Goal: Task Accomplishment & Management: Use online tool/utility

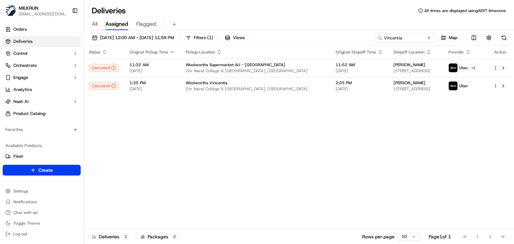
click at [259, 19] on div "All Assigned Flagged" at bounding box center [299, 25] width 430 height 12
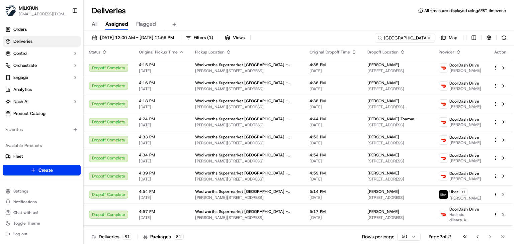
click at [416, 38] on input "[GEOGRAPHIC_DATA]" at bounding box center [404, 37] width 60 height 9
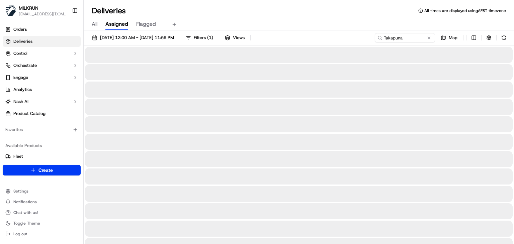
click at [308, 16] on div "All Assigned Flagged" at bounding box center [299, 23] width 430 height 14
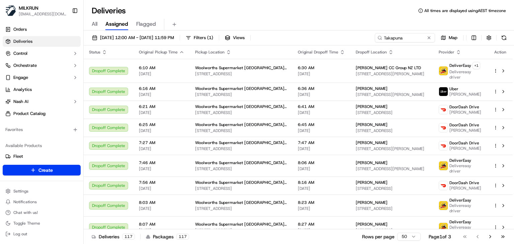
click at [310, 25] on div "All Assigned Flagged" at bounding box center [299, 25] width 430 height 12
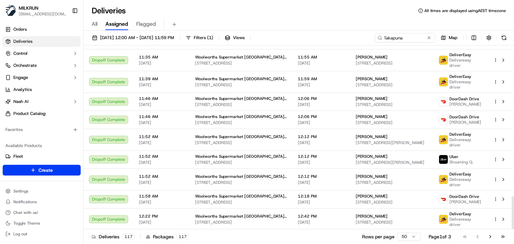
scroll to position [838, 0]
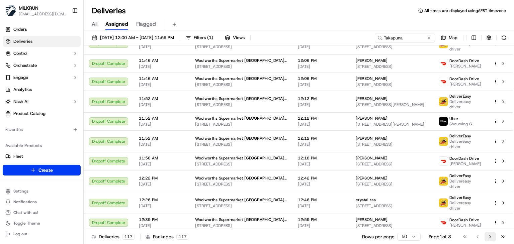
click at [487, 239] on button "Go to next page" at bounding box center [489, 236] width 11 height 9
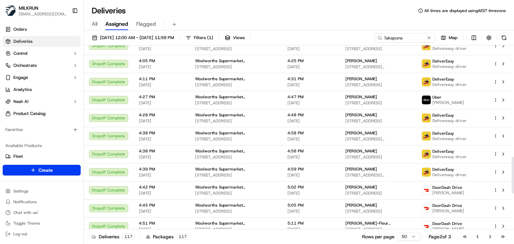
scroll to position [732, 0]
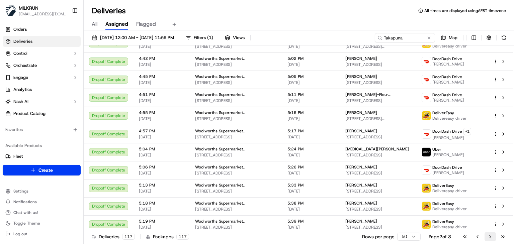
click at [491, 238] on button "Go to next page" at bounding box center [489, 236] width 11 height 9
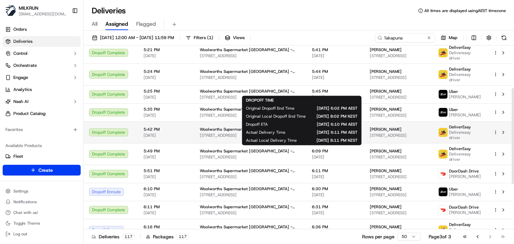
scroll to position [83, 0]
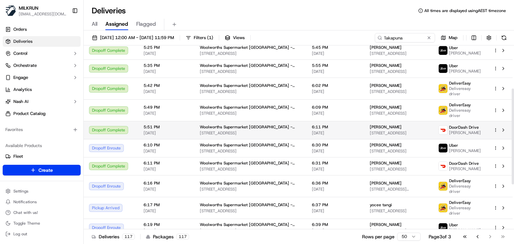
drag, startPoint x: 368, startPoint y: 125, endPoint x: 338, endPoint y: 127, distance: 29.8
click at [364, 127] on td "Trish OSullivan 9 Church Street, Devonport, Auckland 0624, NZ" at bounding box center [398, 130] width 69 height 18
copy span "Trish OSullivan"
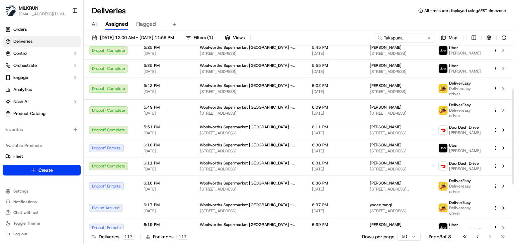
click at [350, 1] on div "Deliveries All times are displayed using AEST timezone All Assigned Flagged 16/…" at bounding box center [299, 122] width 430 height 244
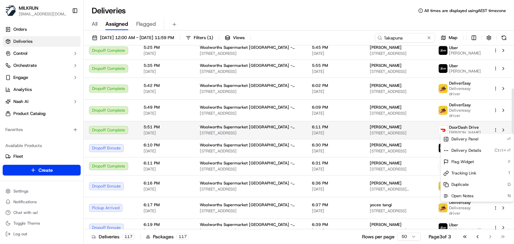
click at [494, 130] on html "MILKRUN ssubedi2@woolworths.com.au Toggle Sidebar Orders Deliveries Control Orc…" at bounding box center [257, 122] width 514 height 244
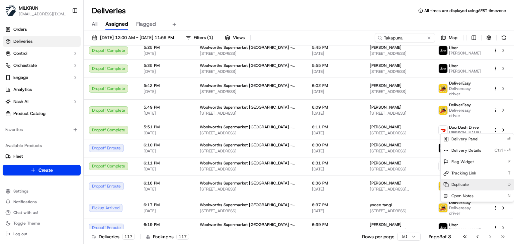
click at [460, 186] on span "Duplicate" at bounding box center [459, 184] width 17 height 5
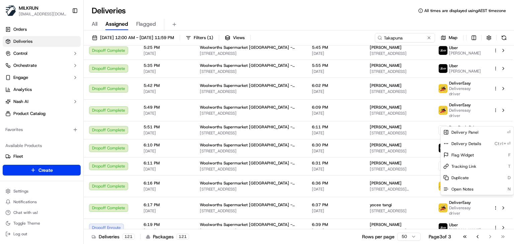
scroll to position [72, 0]
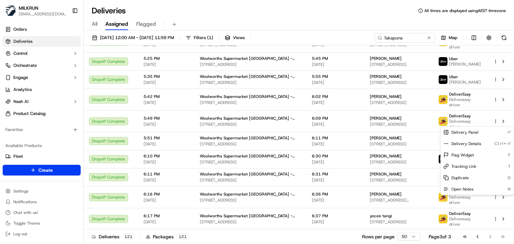
click at [415, 40] on html "MILKRUN ssubedi2@woolworths.com.au Toggle Sidebar Orders Deliveries Control Orc…" at bounding box center [257, 122] width 514 height 244
click at [415, 40] on input "Takapuna" at bounding box center [404, 37] width 60 height 9
click at [415, 40] on input "Takapuna" at bounding box center [394, 37] width 80 height 9
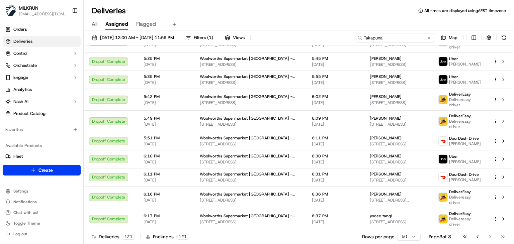
click at [415, 40] on input "Takapuna" at bounding box center [394, 37] width 80 height 9
paste input "Mt Pleasant"
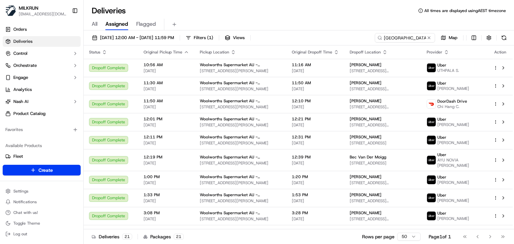
click at [318, 17] on div "All Assigned Flagged" at bounding box center [299, 23] width 430 height 14
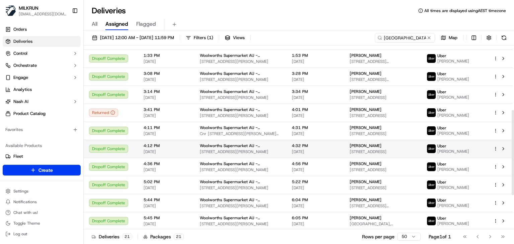
scroll to position [139, 0]
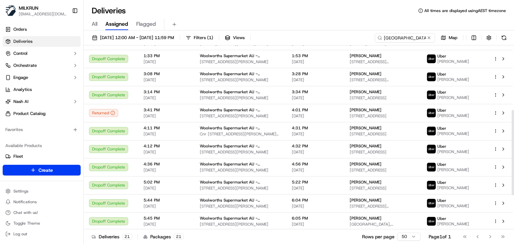
click at [312, 25] on div "All Assigned Flagged" at bounding box center [299, 25] width 430 height 12
click at [274, 3] on div "Deliveries All times are displayed using AEST timezone All Assigned Flagged 16/…" at bounding box center [299, 122] width 430 height 244
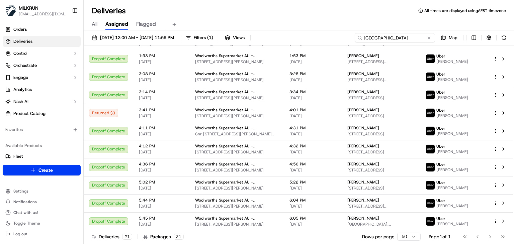
click at [411, 40] on input "Mt Pleasant" at bounding box center [394, 37] width 80 height 9
paste input "Springwood"
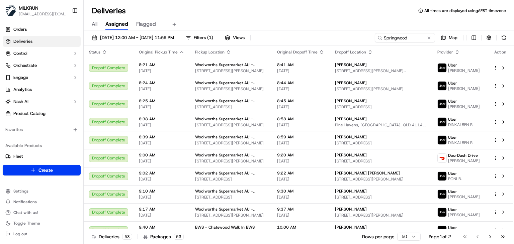
click at [349, 15] on div "Deliveries All times are displayed using AEST timezone" at bounding box center [299, 10] width 430 height 11
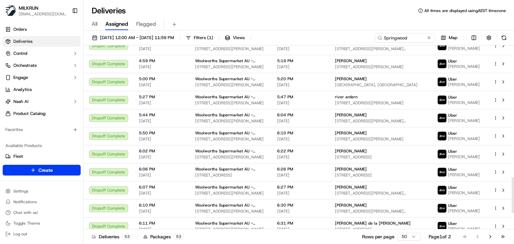
scroll to position [750, 0]
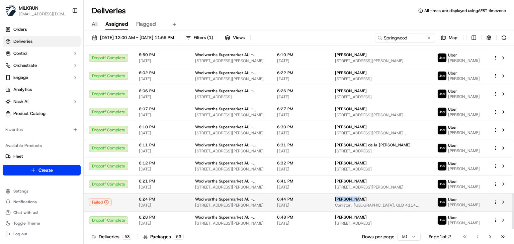
drag, startPoint x: 360, startPoint y: 200, endPoint x: 336, endPoint y: 199, distance: 24.1
click at [336, 199] on td "Bree Brown Coniston, Woodridge, QLD 4114, AU" at bounding box center [380, 202] width 102 height 18
copy span "Bree Brown"
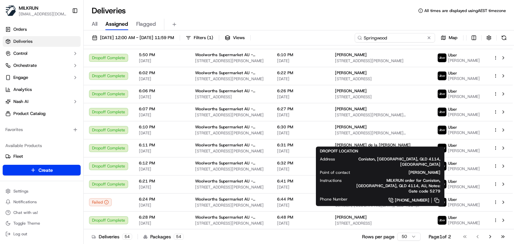
click at [412, 35] on input "Springwood" at bounding box center [394, 37] width 80 height 9
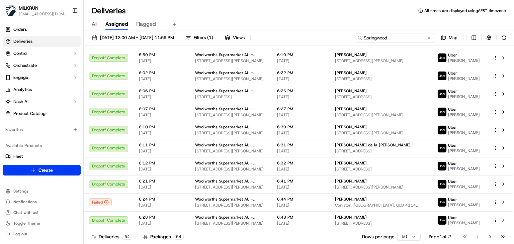
click at [412, 35] on input "Springwood" at bounding box center [394, 37] width 80 height 9
paste input "[PERSON_NAME]"
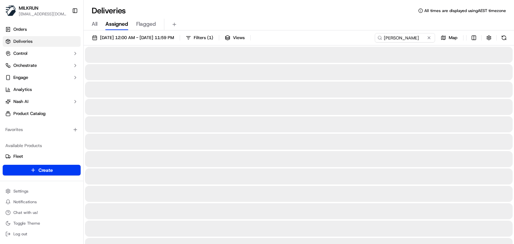
click at [340, 26] on div "All Assigned Flagged" at bounding box center [299, 25] width 430 height 12
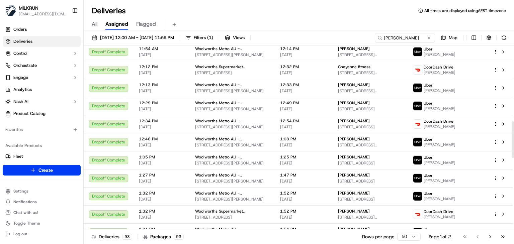
scroll to position [740, 0]
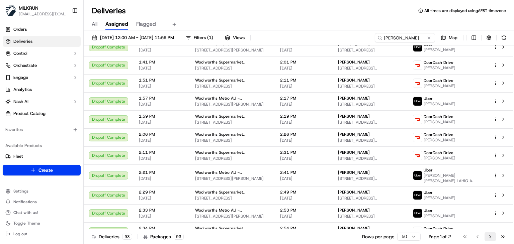
click at [491, 240] on button "Go to next page" at bounding box center [489, 236] width 11 height 9
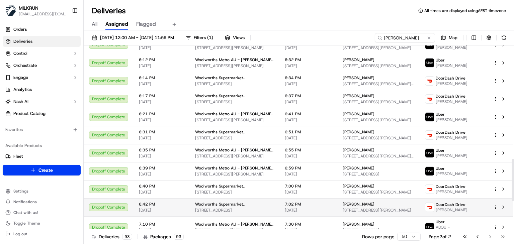
scroll to position [616, 0]
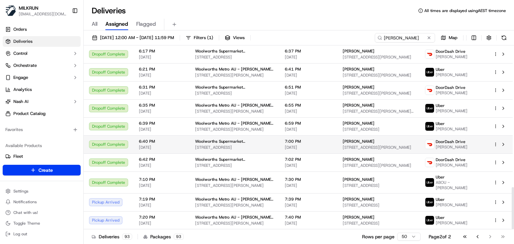
drag, startPoint x: 372, startPoint y: 144, endPoint x: 338, endPoint y: 144, distance: 33.8
click at [338, 144] on td "Amy-Rose Wilton 7 Gratitude Way, Kelvin Grove, Manawatū-Whanganui 4414, NZ" at bounding box center [378, 144] width 82 height 18
copy span "[PERSON_NAME]"
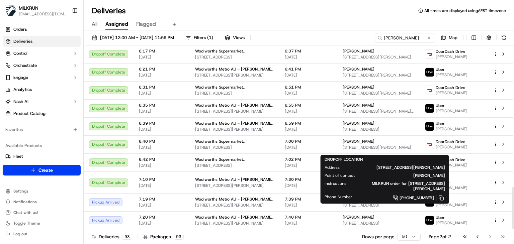
click at [339, 16] on div "All Assigned Flagged" at bounding box center [299, 23] width 430 height 14
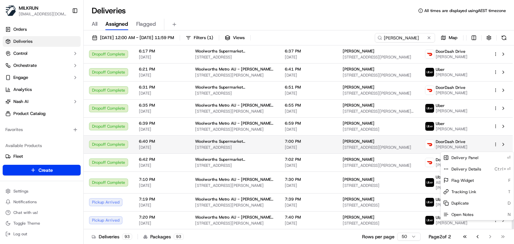
click at [495, 149] on html "MILKRUN ssubedi2@woolworths.com.au Toggle Sidebar Orders Deliveries Control Orc…" at bounding box center [257, 122] width 514 height 244
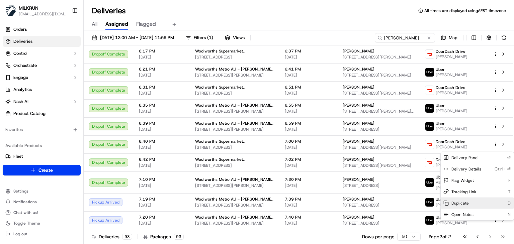
click at [467, 202] on span "Duplicate" at bounding box center [459, 203] width 17 height 5
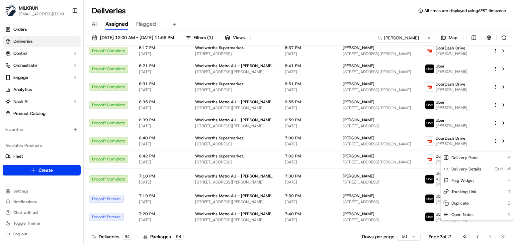
click at [415, 37] on html "MILKRUN ssubedi2@woolworths.com.au Toggle Sidebar Orders Deliveries Control Orc…" at bounding box center [257, 122] width 514 height 244
click at [415, 37] on input "[PERSON_NAME]" at bounding box center [394, 37] width 80 height 9
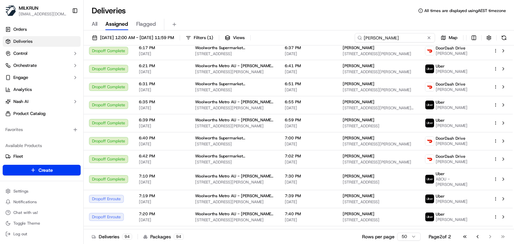
click at [415, 37] on input "[PERSON_NAME]" at bounding box center [394, 37] width 80 height 9
paste input "Craigieburn Highlands"
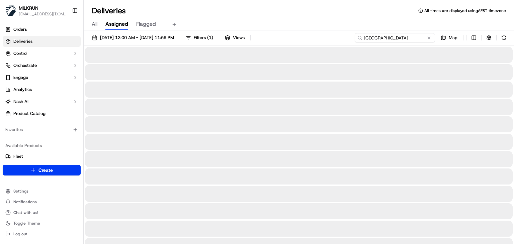
type input "Craigieburn Highlands"
click at [332, 28] on div "All Assigned Flagged" at bounding box center [299, 25] width 430 height 12
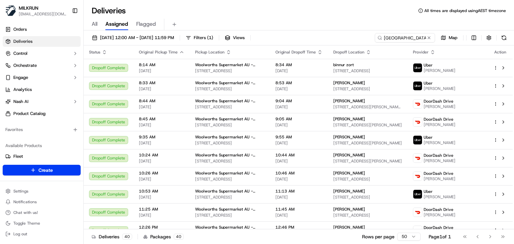
click at [308, 16] on div "All Assigned Flagged" at bounding box center [299, 23] width 430 height 14
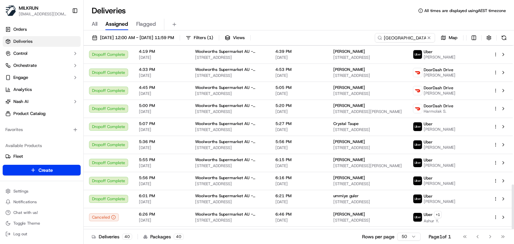
scroll to position [570, 0]
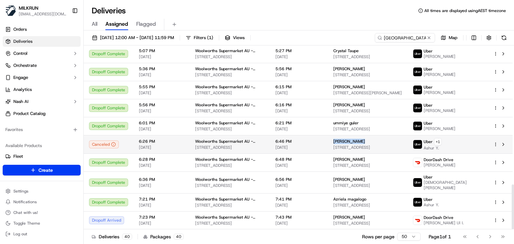
drag, startPoint x: 373, startPoint y: 145, endPoint x: 343, endPoint y: 145, distance: 30.1
click at [343, 144] on div "Maggie Mazzei" at bounding box center [367, 141] width 69 height 5
copy span "Maggie Mazzei"
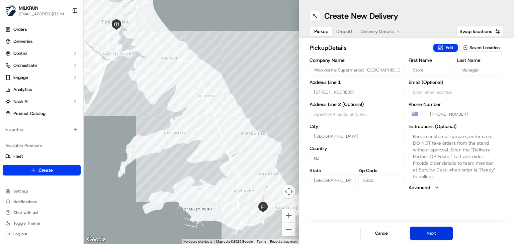
click at [441, 228] on button "Next" at bounding box center [431, 233] width 43 height 13
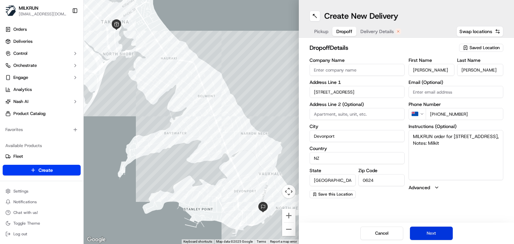
click at [441, 228] on button "Next" at bounding box center [431, 233] width 43 height 13
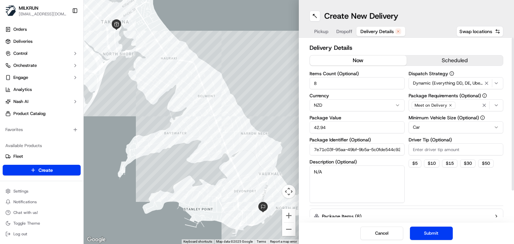
click at [343, 63] on button "now" at bounding box center [358, 60] width 97 height 10
click at [434, 229] on button "Submit" at bounding box center [431, 233] width 43 height 13
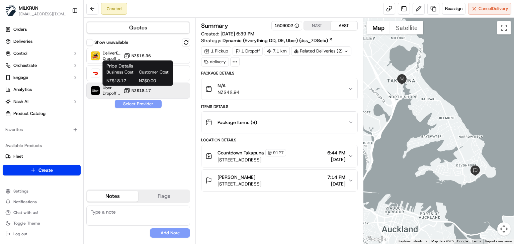
click at [149, 91] on span "NZ$18.17" at bounding box center [140, 90] width 19 height 5
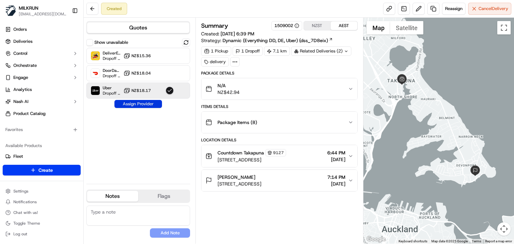
click at [151, 105] on button "Assign Provider" at bounding box center [137, 104] width 47 height 8
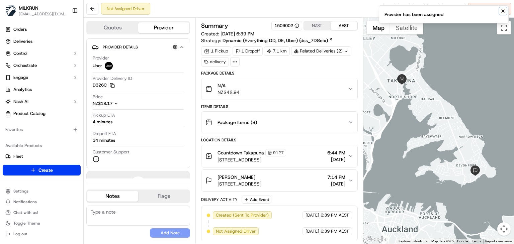
click at [502, 9] on icon "Notifications (F8)" at bounding box center [502, 10] width 5 height 5
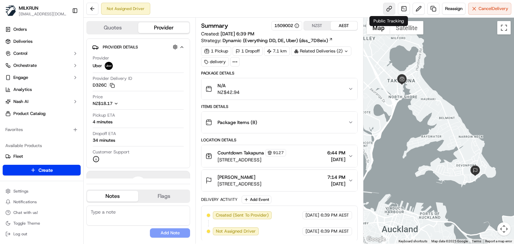
click at [385, 9] on link at bounding box center [389, 9] width 12 height 12
drag, startPoint x: 254, startPoint y: 176, endPoint x: 216, endPoint y: 174, distance: 38.5
click at [216, 174] on div "Trish OSullivan 9 Church Street, Devonport, Auckland 0624, New Zealand" at bounding box center [233, 180] width 56 height 13
copy span "Trish OSullivan"
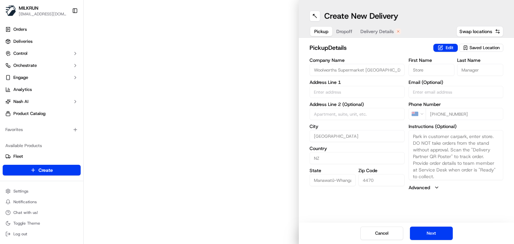
type input "[STREET_ADDRESS]"
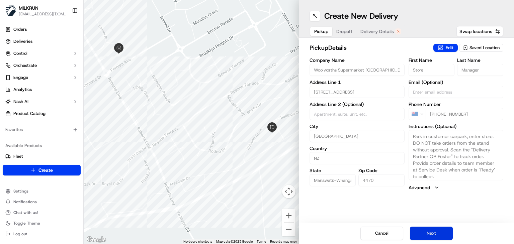
click at [427, 234] on button "Next" at bounding box center [431, 233] width 43 height 13
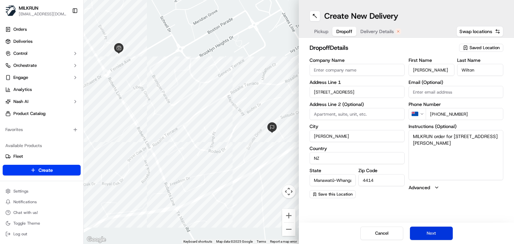
click at [427, 234] on button "Next" at bounding box center [431, 233] width 43 height 13
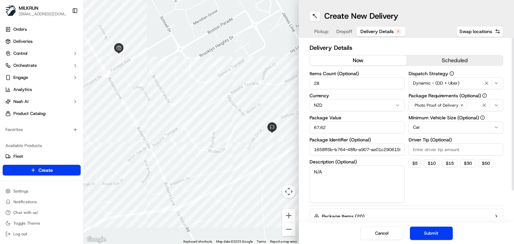
click at [364, 59] on button "now" at bounding box center [358, 60] width 97 height 10
click at [433, 233] on button "Submit" at bounding box center [431, 233] width 43 height 13
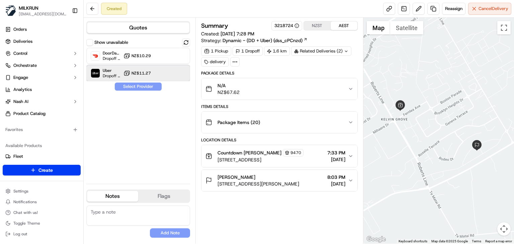
click at [160, 69] on div "Uber Dropoff ETA 21 minutes NZ$11.27" at bounding box center [138, 73] width 104 height 16
click at [151, 85] on button "Assign Provider" at bounding box center [137, 87] width 47 height 8
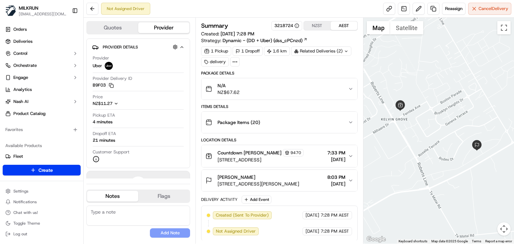
click at [353, 178] on button "[PERSON_NAME] [STREET_ADDRESS][PERSON_NAME] 8:03 PM [DATE]" at bounding box center [279, 180] width 156 height 21
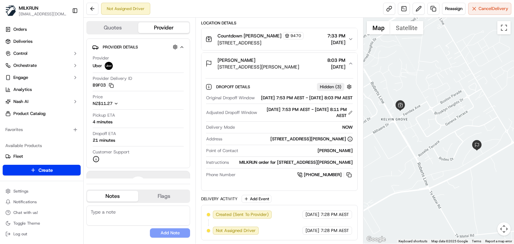
scroll to position [117, 0]
drag, startPoint x: 255, startPoint y: 58, endPoint x: 217, endPoint y: 62, distance: 39.0
click at [217, 62] on div "[PERSON_NAME] [STREET_ADDRESS][PERSON_NAME]" at bounding box center [252, 63] width 94 height 13
copy span "[PERSON_NAME]"
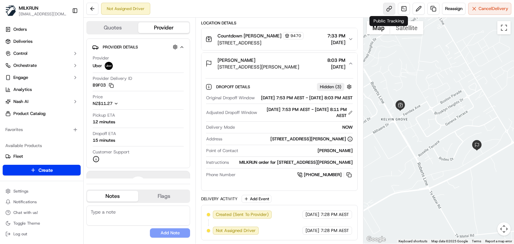
click at [385, 6] on link at bounding box center [389, 9] width 12 height 12
